Goal: Task Accomplishment & Management: Manage account settings

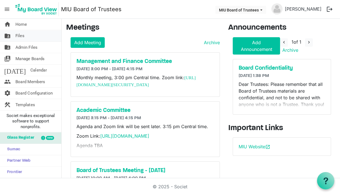
click at [19, 36] on span "Files" at bounding box center [19, 35] width 9 height 11
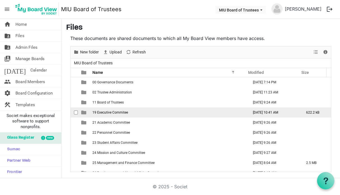
click at [103, 113] on span "19 Executive Commitee" at bounding box center [110, 113] width 36 height 4
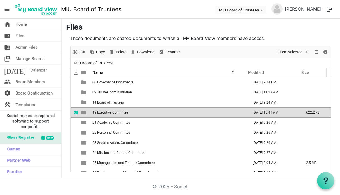
click at [103, 113] on span "19 Executive Commitee" at bounding box center [110, 113] width 36 height 4
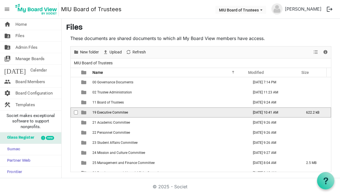
click at [103, 113] on span "19 Executive Commitee" at bounding box center [110, 113] width 36 height 4
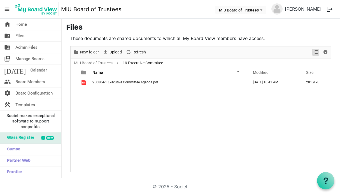
click at [317, 51] on span "View dropdownbutton" at bounding box center [315, 52] width 7 height 7
click at [145, 63] on span "19 Executive Commitee" at bounding box center [142, 63] width 43 height 7
click at [103, 65] on link "MIU Board of Trustees" at bounding box center [93, 63] width 41 height 7
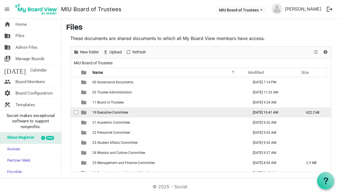
click at [112, 113] on span "19 Executive Commitee" at bounding box center [110, 113] width 36 height 4
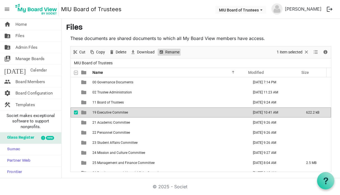
click at [174, 52] on span "Rename" at bounding box center [172, 52] width 15 height 7
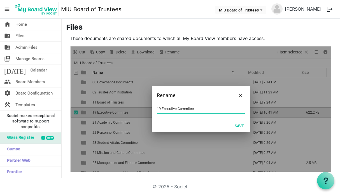
click at [160, 110] on input "19 Executive Commitee" at bounding box center [201, 109] width 88 height 8
type input "12 Executive Commitee"
click at [239, 125] on button "Save" at bounding box center [239, 126] width 17 height 8
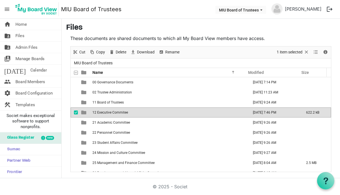
click at [196, 53] on div "New folder Upload Cut Copy Paste Delete Download Rename Sort by Refresh 1 item …" at bounding box center [201, 52] width 260 height 12
click at [75, 113] on span "checkbox" at bounding box center [76, 113] width 4 height 4
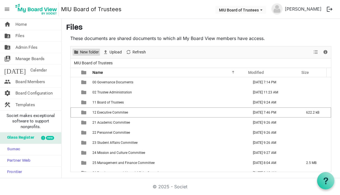
click at [87, 53] on span "New folder" at bounding box center [89, 52] width 20 height 7
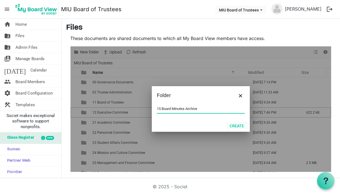
type input "15 Board Minutes Archive"
click at [236, 126] on button "Create" at bounding box center [237, 126] width 22 height 8
